Goal: Transaction & Acquisition: Purchase product/service

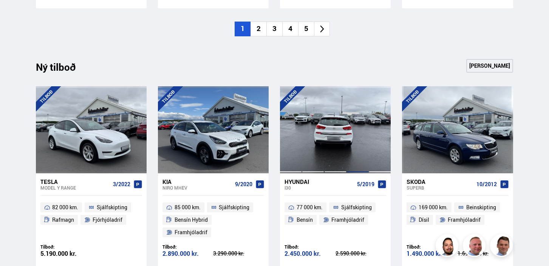
scroll to position [706, 0]
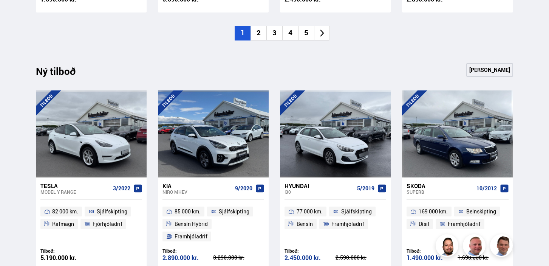
click at [260, 31] on li "2" at bounding box center [258, 33] width 16 height 15
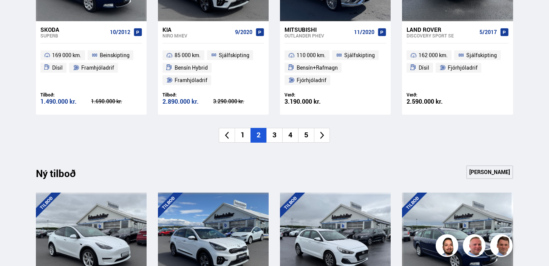
scroll to position [607, 0]
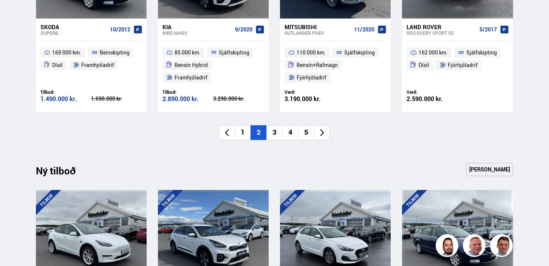
click at [278, 134] on li "3" at bounding box center [274, 132] width 16 height 15
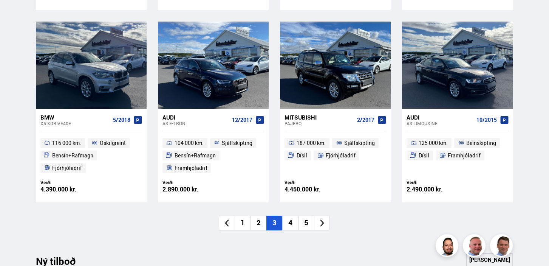
scroll to position [521, 0]
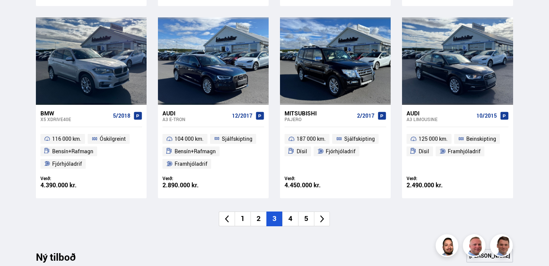
click at [288, 218] on li "4" at bounding box center [290, 218] width 16 height 15
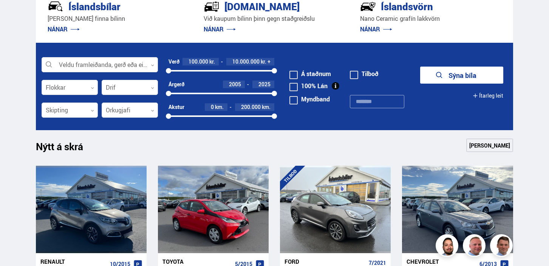
scroll to position [185, 0]
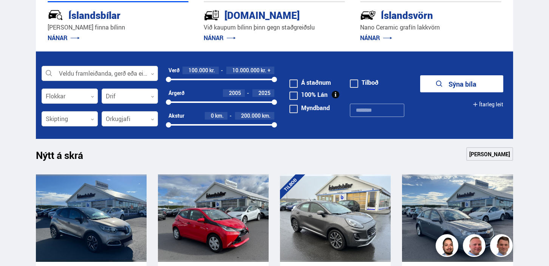
click at [152, 71] on div at bounding box center [100, 73] width 116 height 15
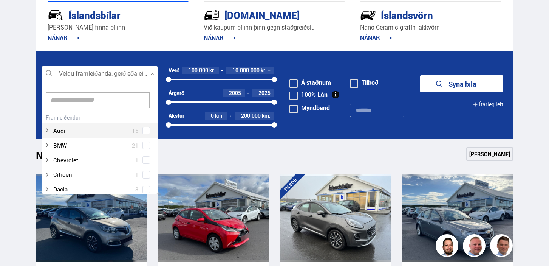
scroll to position [113, 114]
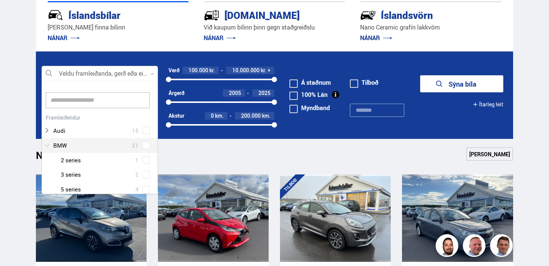
click at [82, 144] on div at bounding box center [92, 145] width 97 height 11
click at [61, 145] on div at bounding box center [92, 145] width 97 height 11
click at [63, 146] on div at bounding box center [92, 145] width 97 height 11
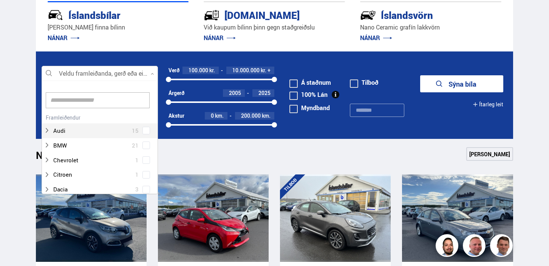
click at [67, 104] on input at bounding box center [98, 100] width 104 height 16
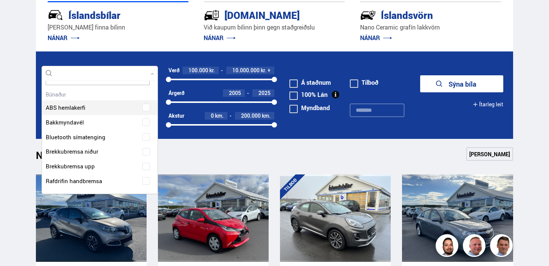
scroll to position [0, 0]
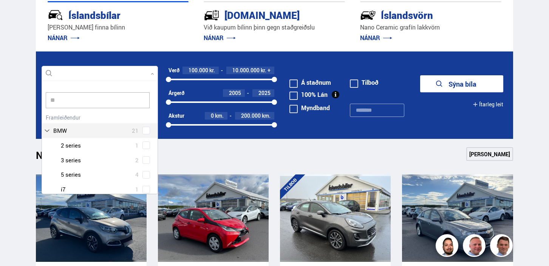
type input "***"
click at [462, 83] on button "Sýna bíla" at bounding box center [461, 83] width 83 height 17
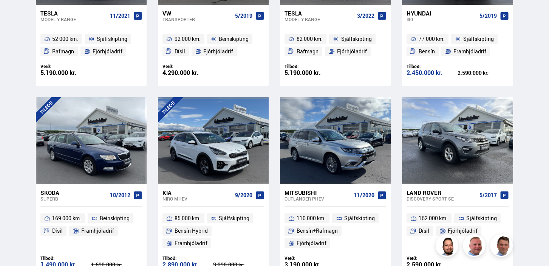
scroll to position [634, 0]
